Goal: Check status: Check status

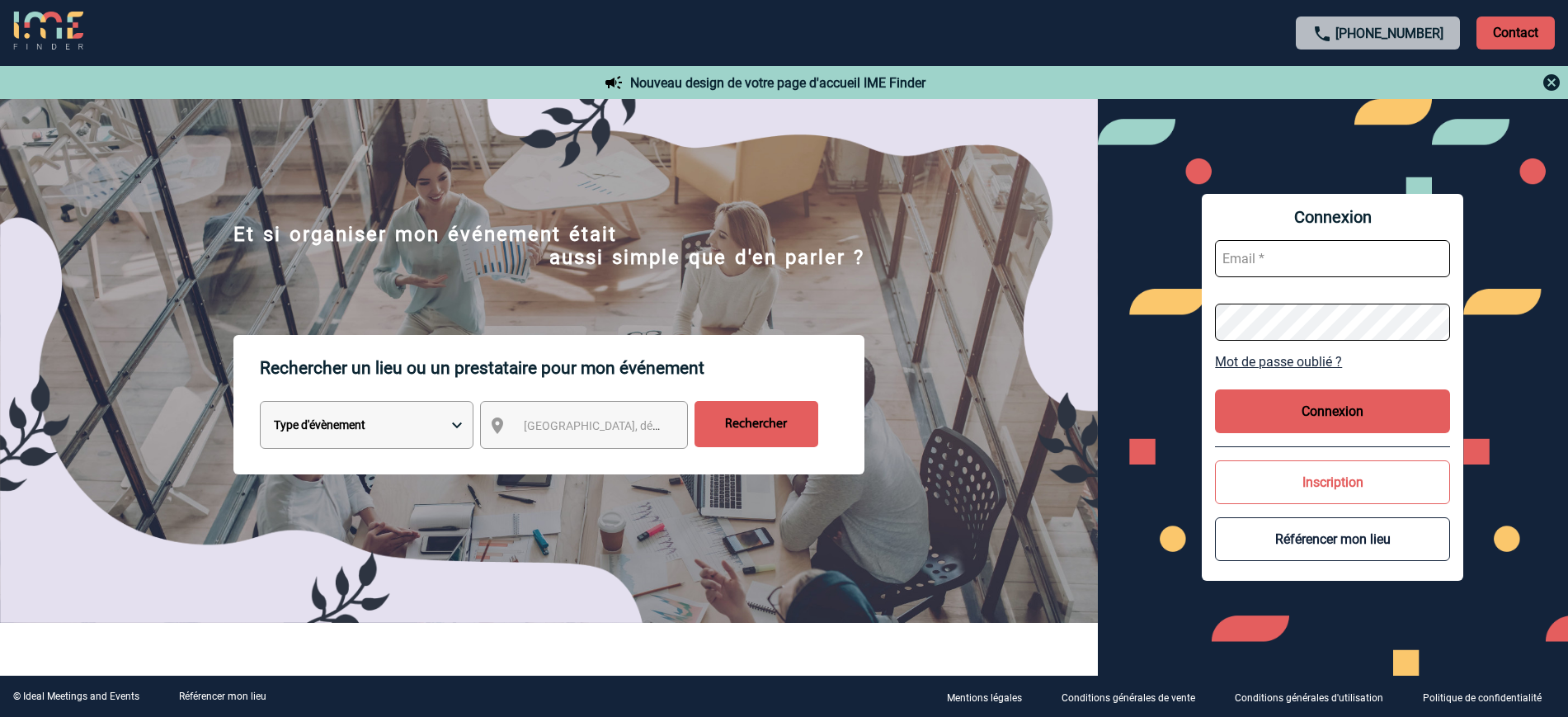
type input "ltrellu@ime-groupe.com"
click at [1291, 396] on button "Connexion" at bounding box center [1333, 411] width 235 height 43
click at [1410, 428] on button "Connexion" at bounding box center [1333, 411] width 235 height 43
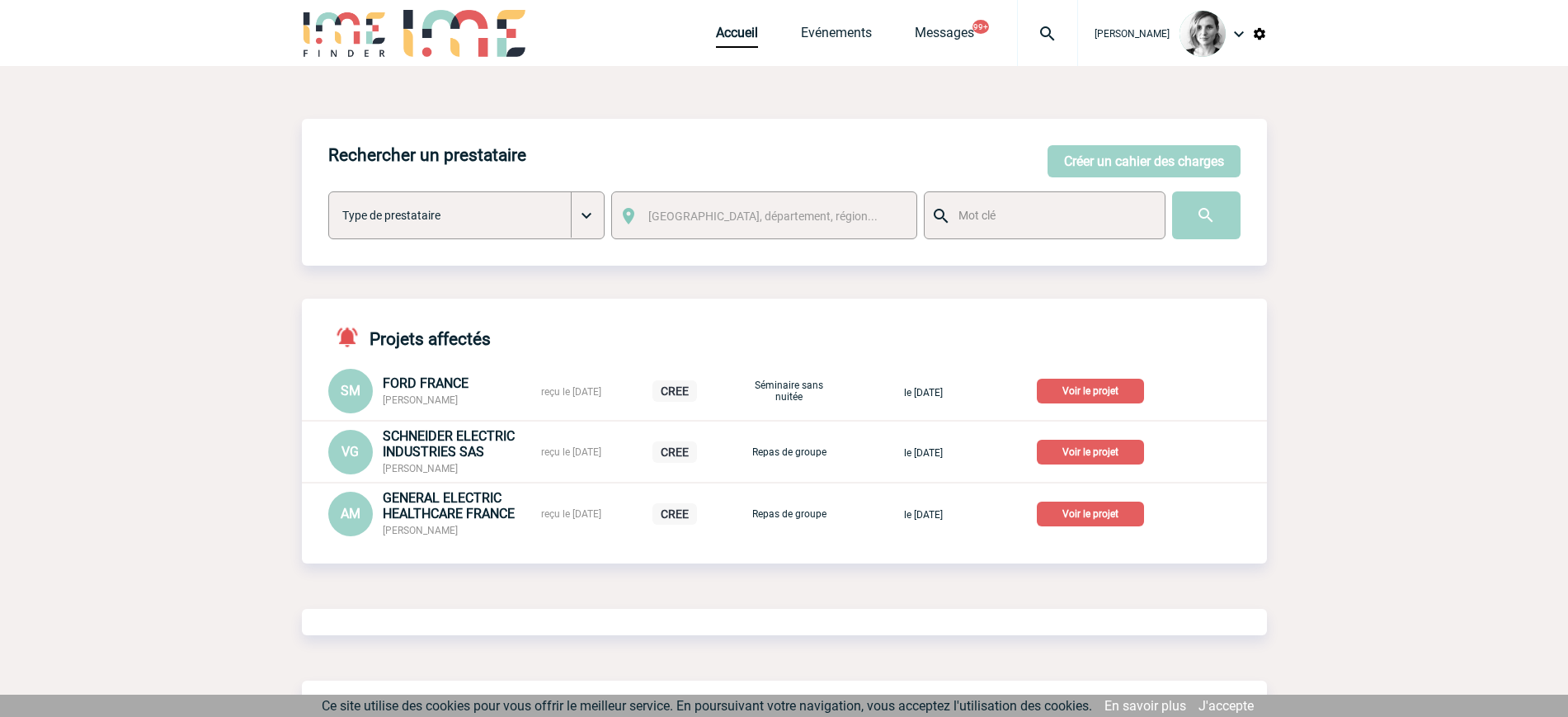
click at [1061, 21] on div at bounding box center [1047, 33] width 61 height 66
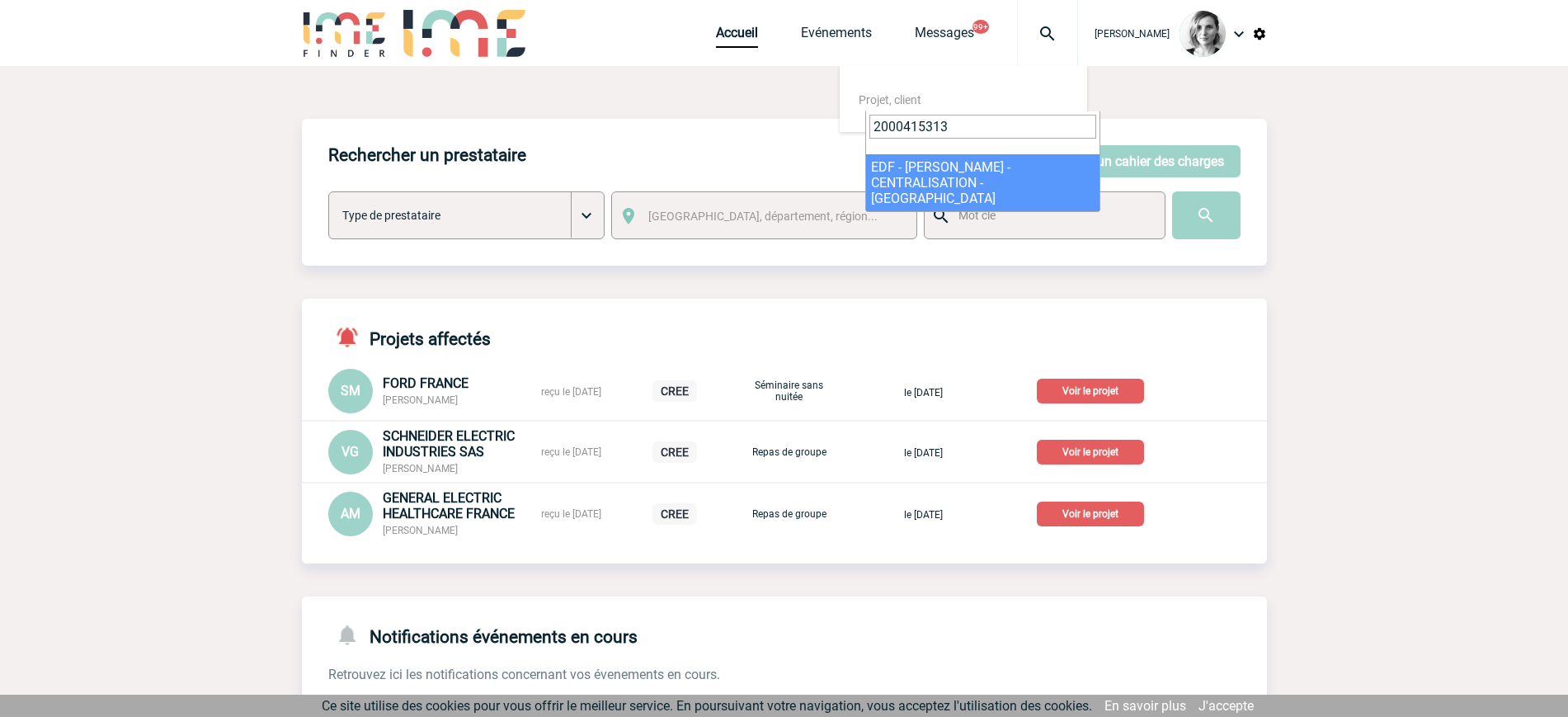
type input "2000415313"
select select "14814"
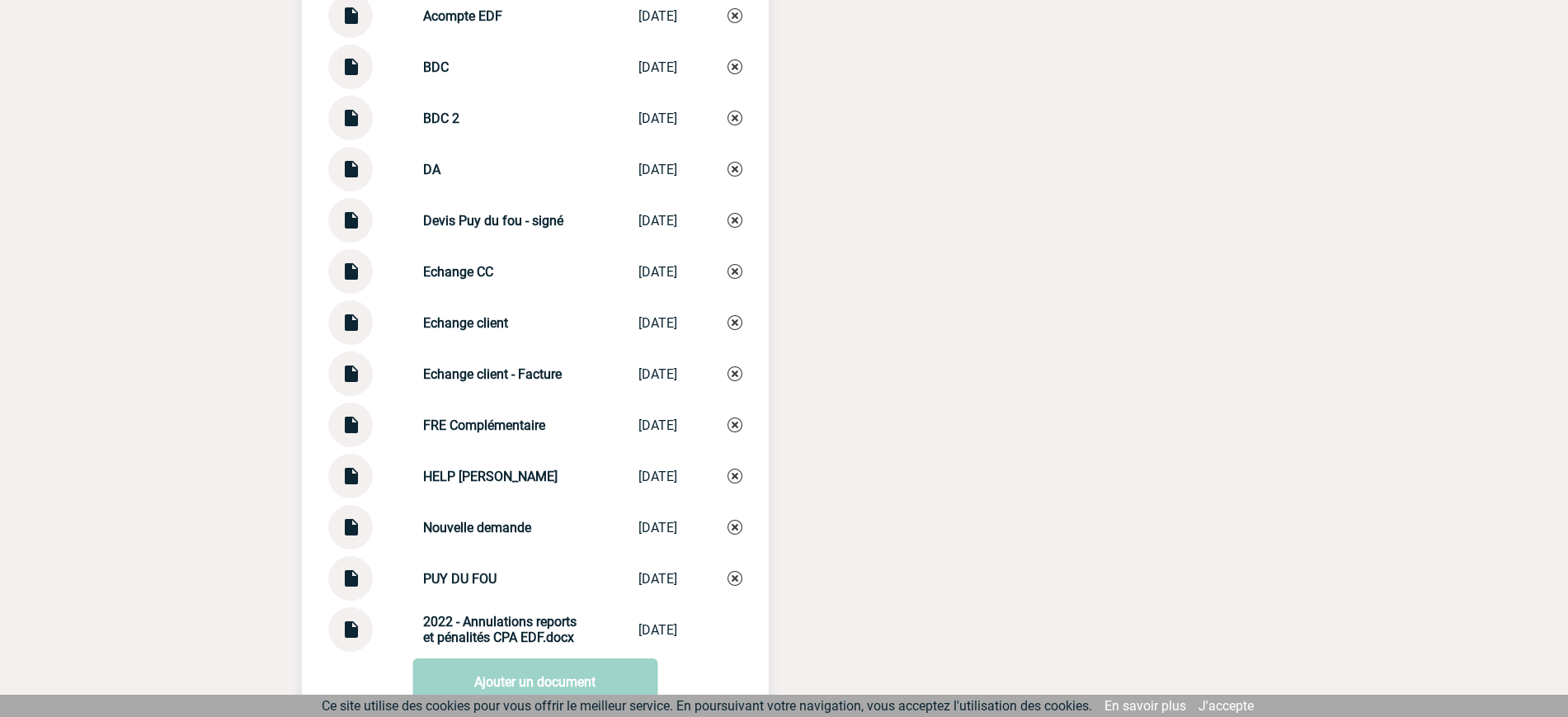
scroll to position [2165, 0]
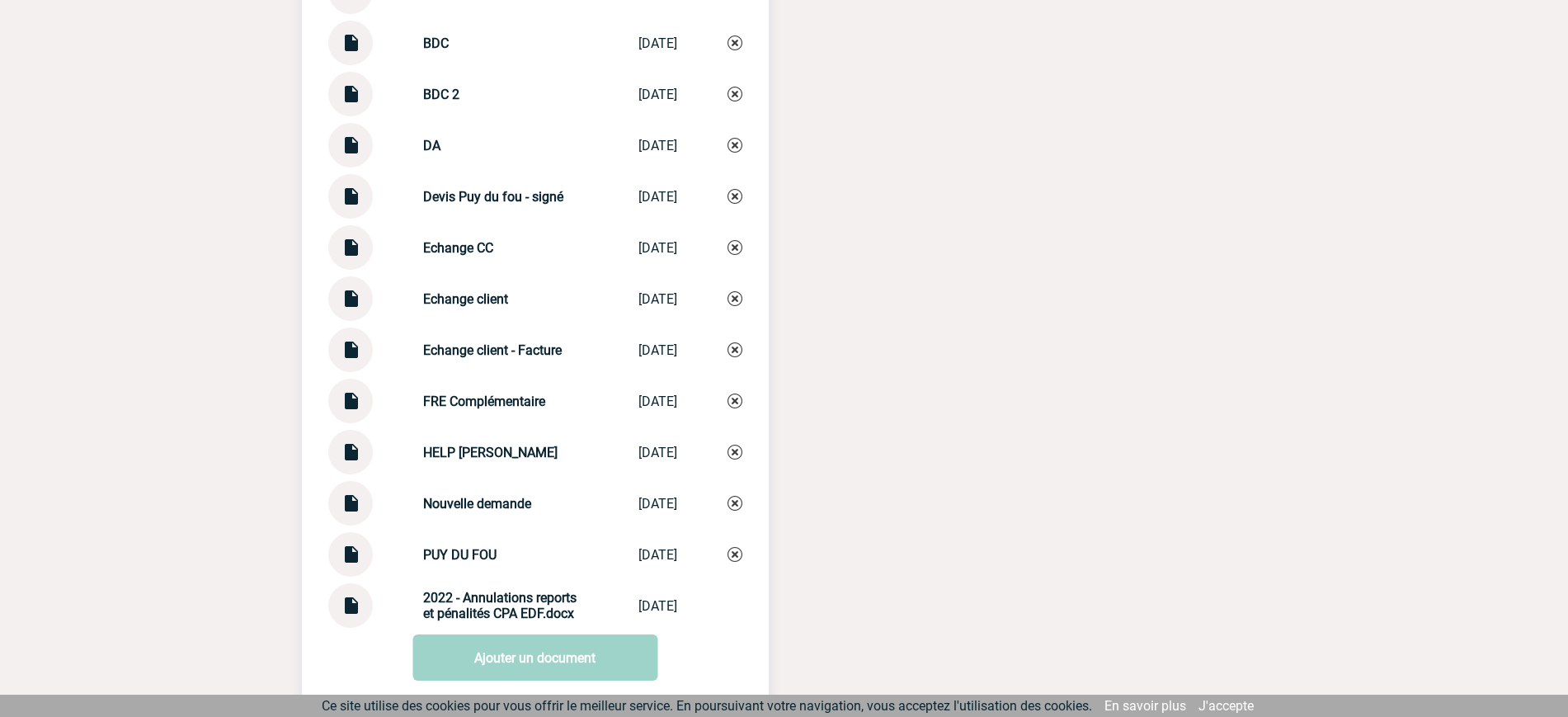
click at [341, 348] on img at bounding box center [350, 343] width 21 height 32
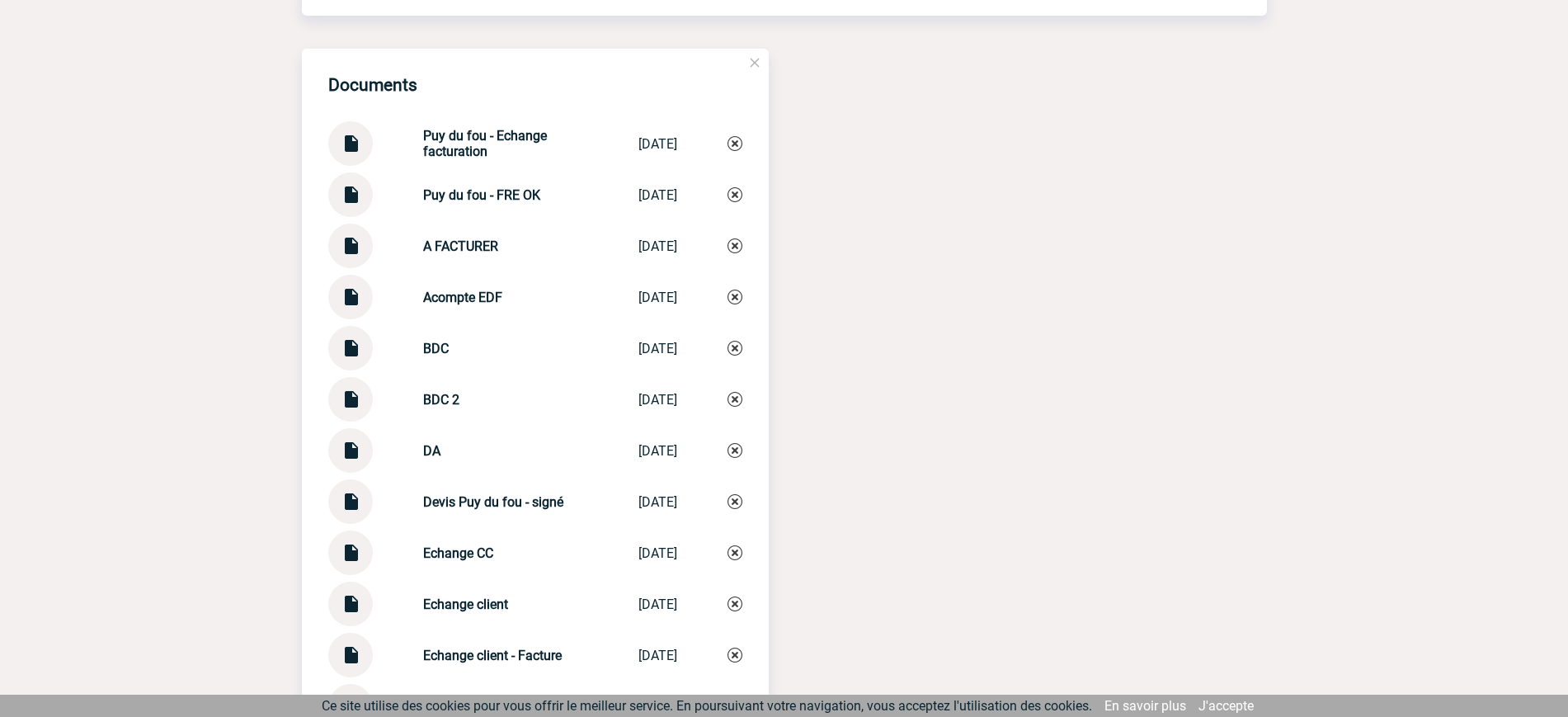
scroll to position [1857, 0]
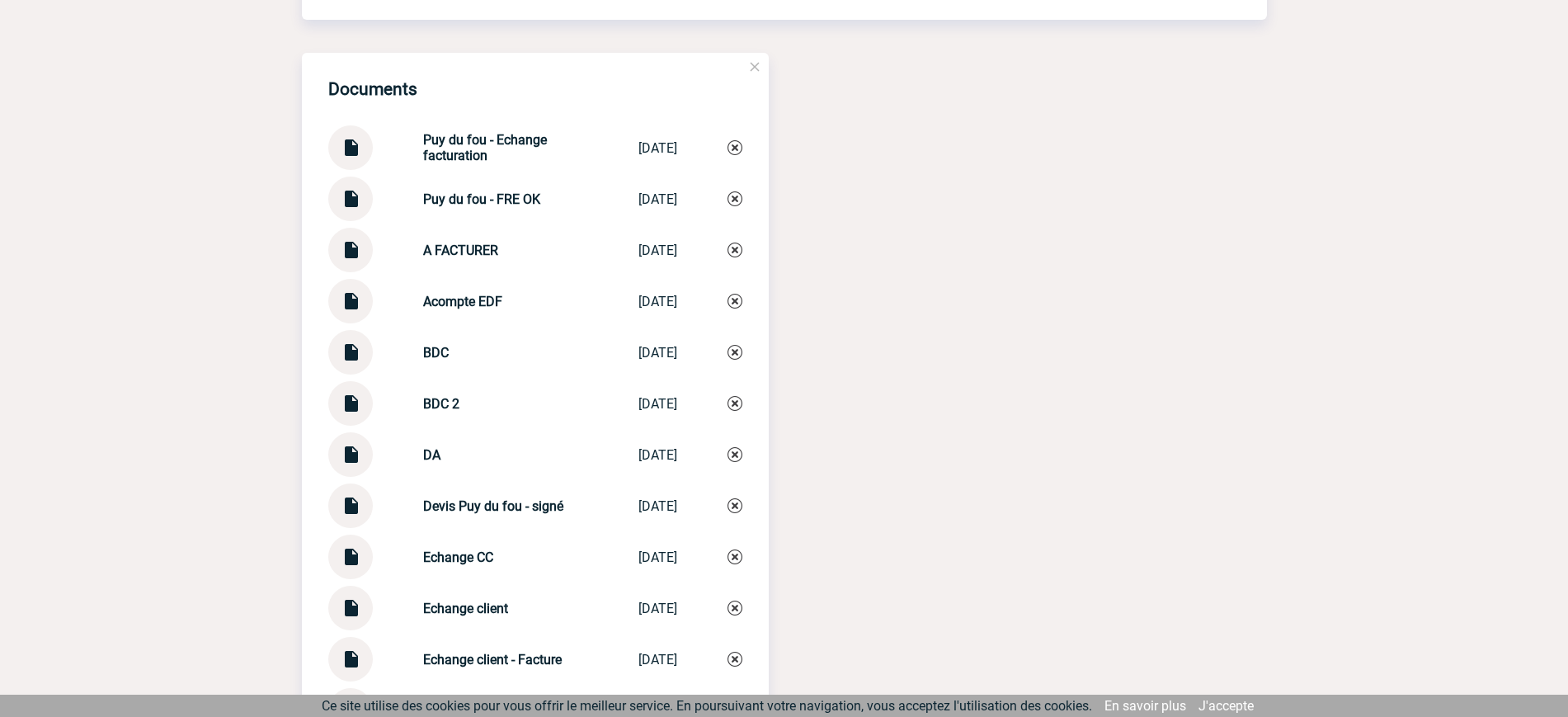
click at [347, 260] on img at bounding box center [350, 243] width 21 height 32
